Goal: Navigation & Orientation: Find specific page/section

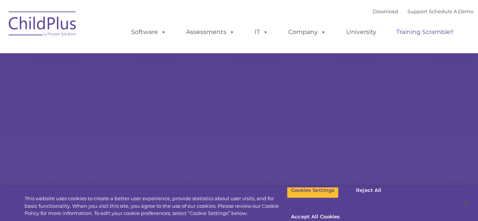
select select "MEDIUM"
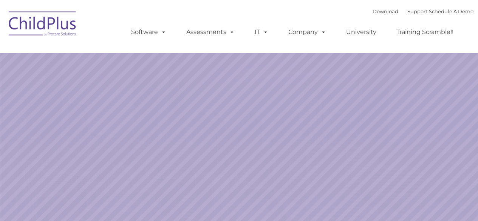
select select "MEDIUM"
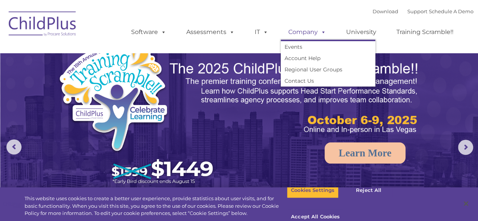
click at [308, 31] on link "Company" at bounding box center [306, 32] width 53 height 15
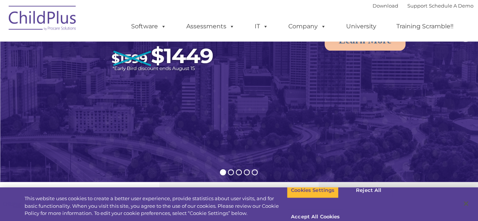
scroll to position [116, 0]
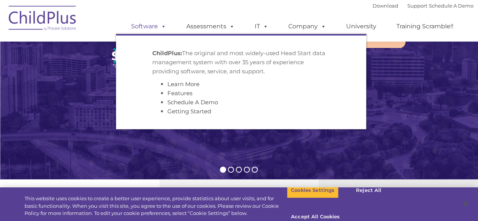
click at [157, 20] on link "Software" at bounding box center [148, 26] width 50 height 15
click at [156, 23] on link "Software" at bounding box center [148, 26] width 50 height 15
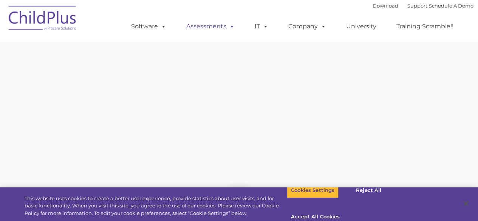
type input ""
